Goal: Task Accomplishment & Management: Manage account settings

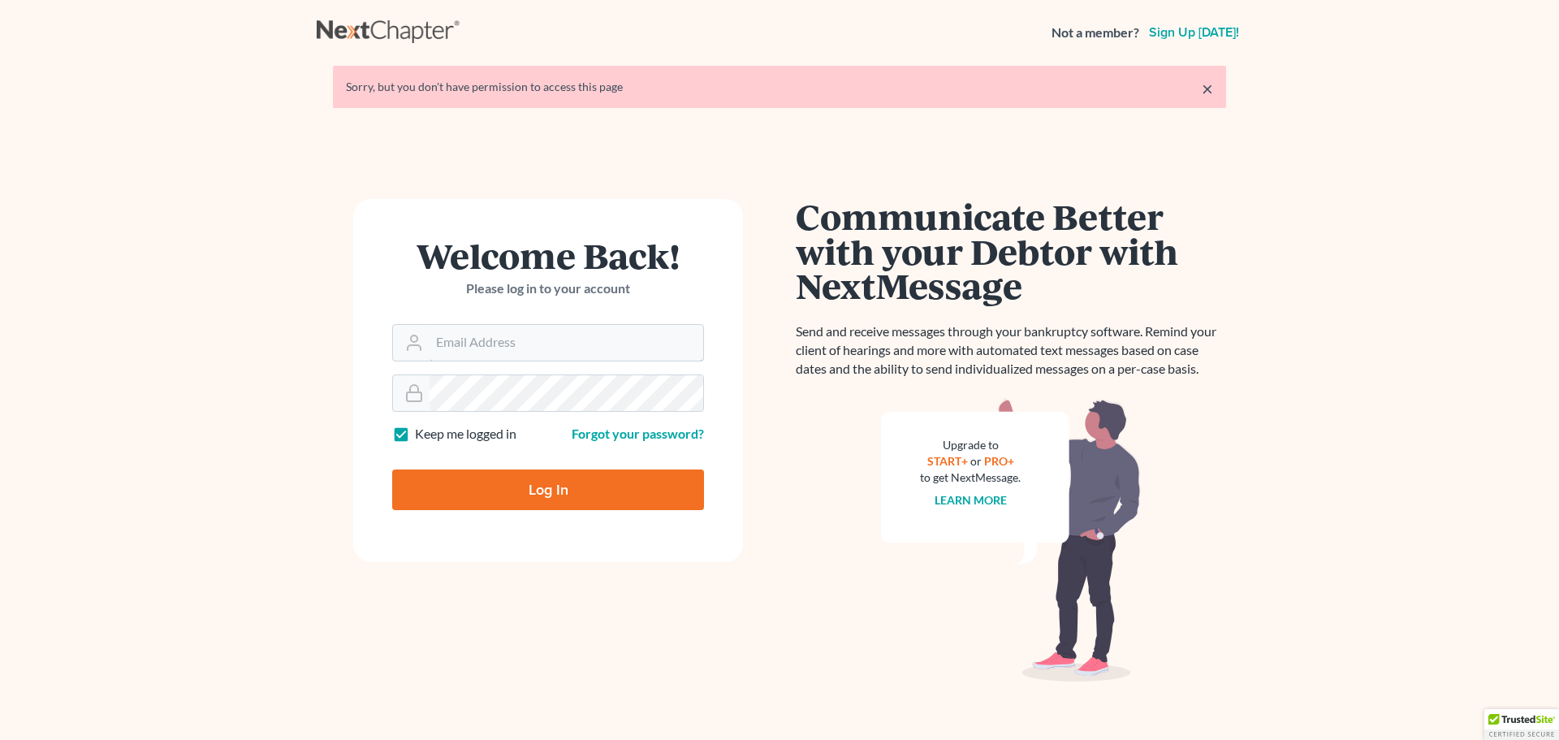
type input "[EMAIL_ADDRESS][DOMAIN_NAME]"
click at [542, 490] on input "Log In" at bounding box center [548, 489] width 312 height 41
type input "Thinking..."
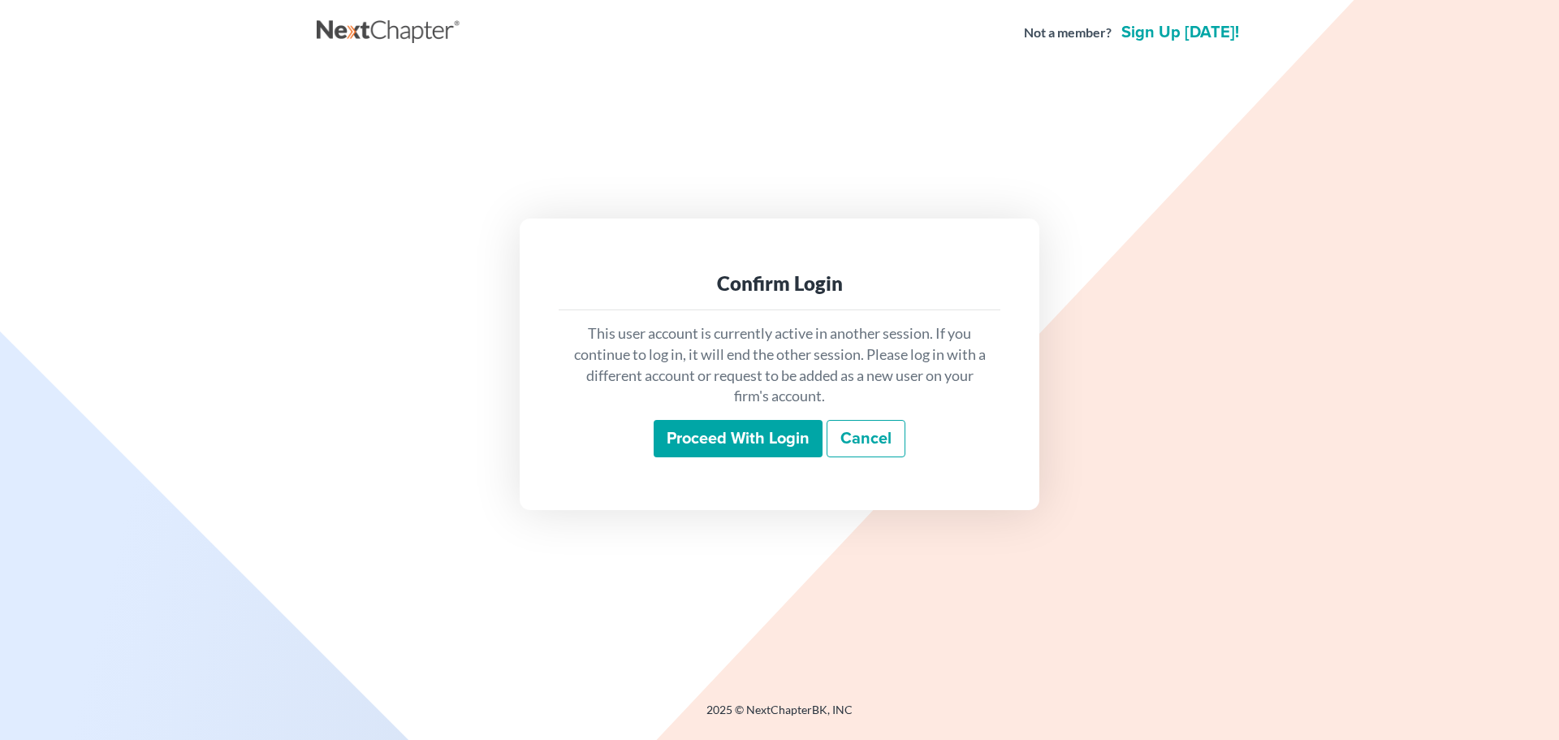
click at [701, 444] on input "Proceed with login" at bounding box center [738, 438] width 169 height 37
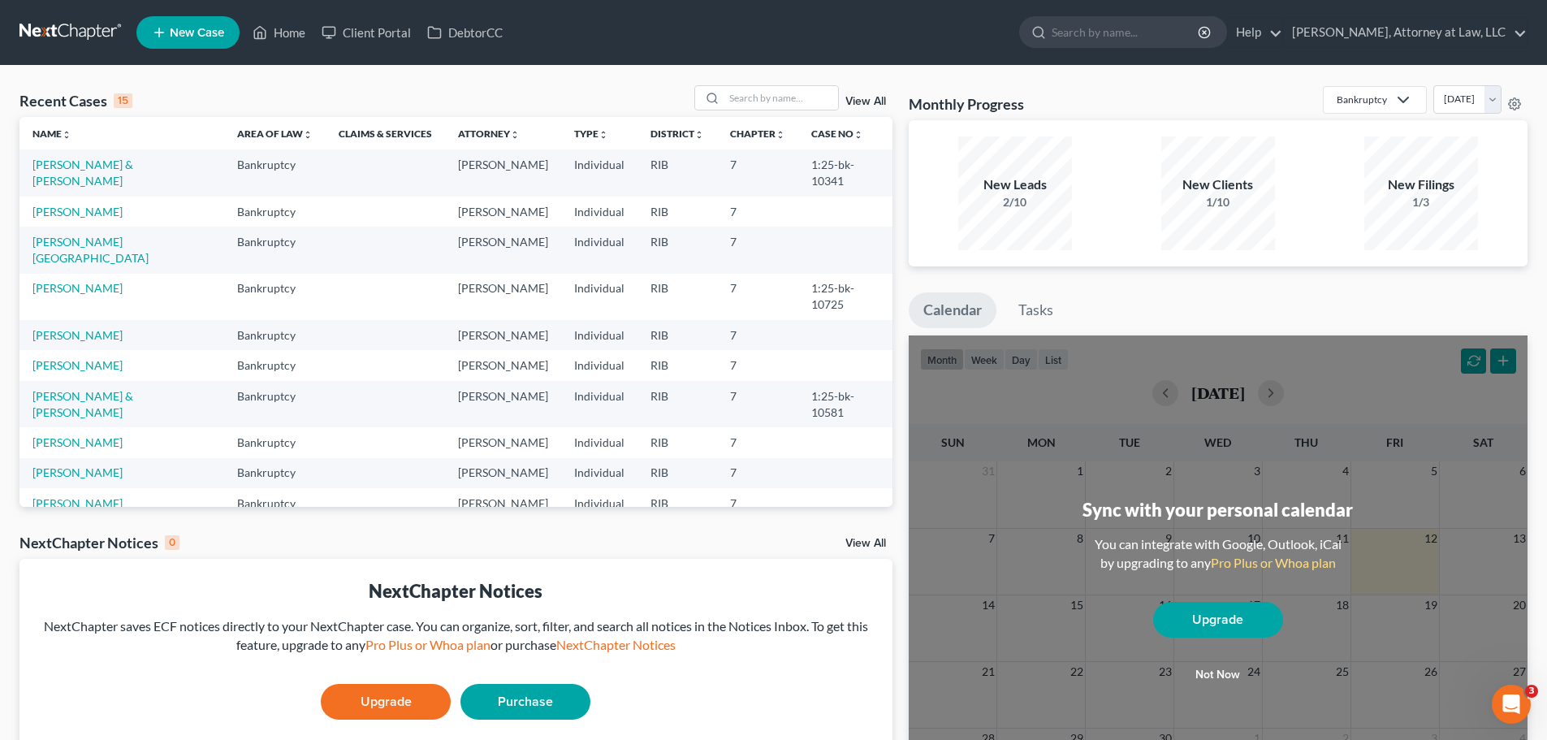
click at [78, 350] on td "Flamand, Eileen" at bounding box center [121, 365] width 205 height 30
click at [397, 29] on link "Client Portal" at bounding box center [366, 32] width 106 height 29
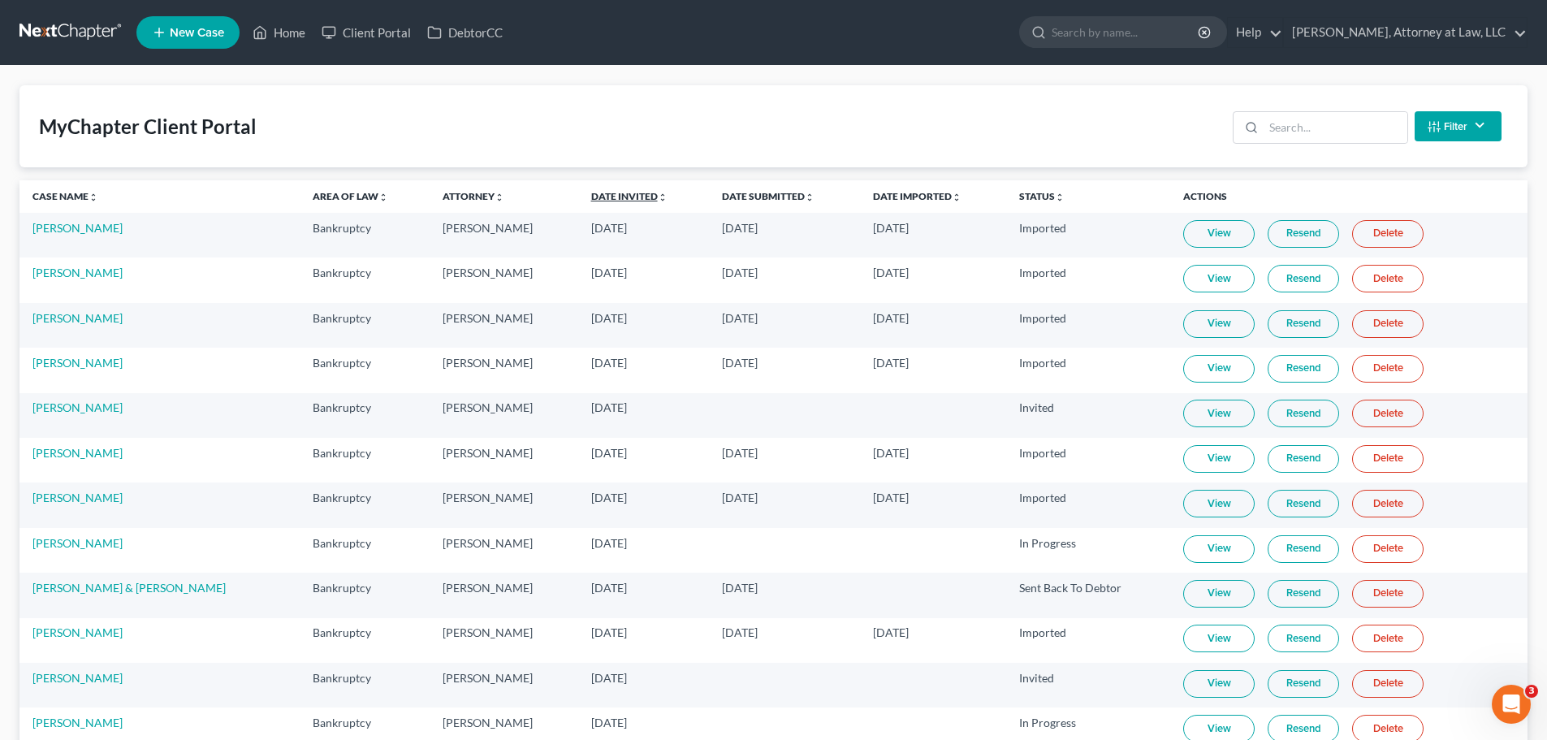
click at [591, 192] on link "Date Invited unfold_more expand_more expand_less" at bounding box center [629, 196] width 76 height 12
click at [590, 192] on link "Date Invited unfold_more expand_more expand_less" at bounding box center [629, 196] width 78 height 12
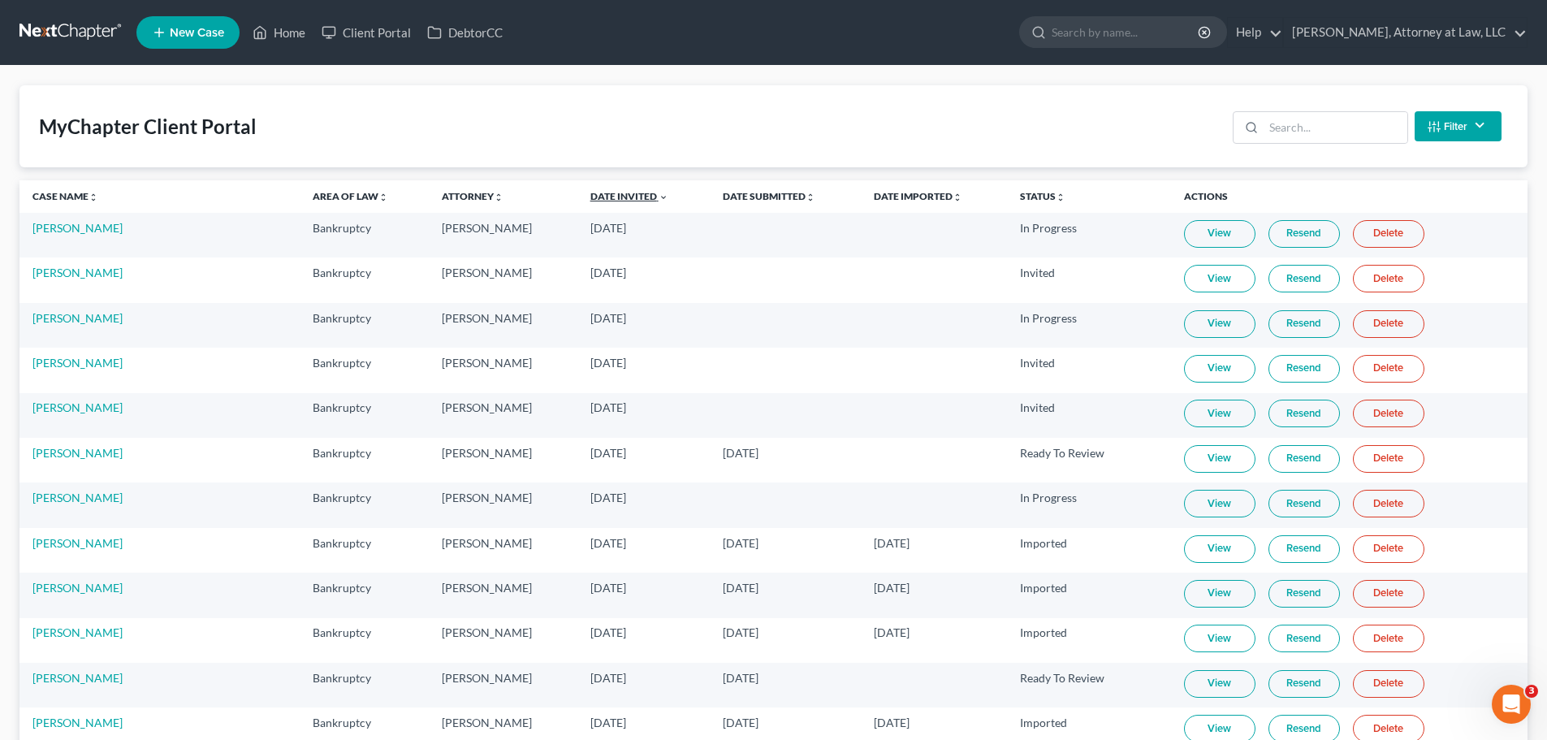
click at [590, 190] on link "Date Invited unfold_more expand_more expand_less" at bounding box center [629, 196] width 78 height 12
